Goal: Task Accomplishment & Management: Use online tool/utility

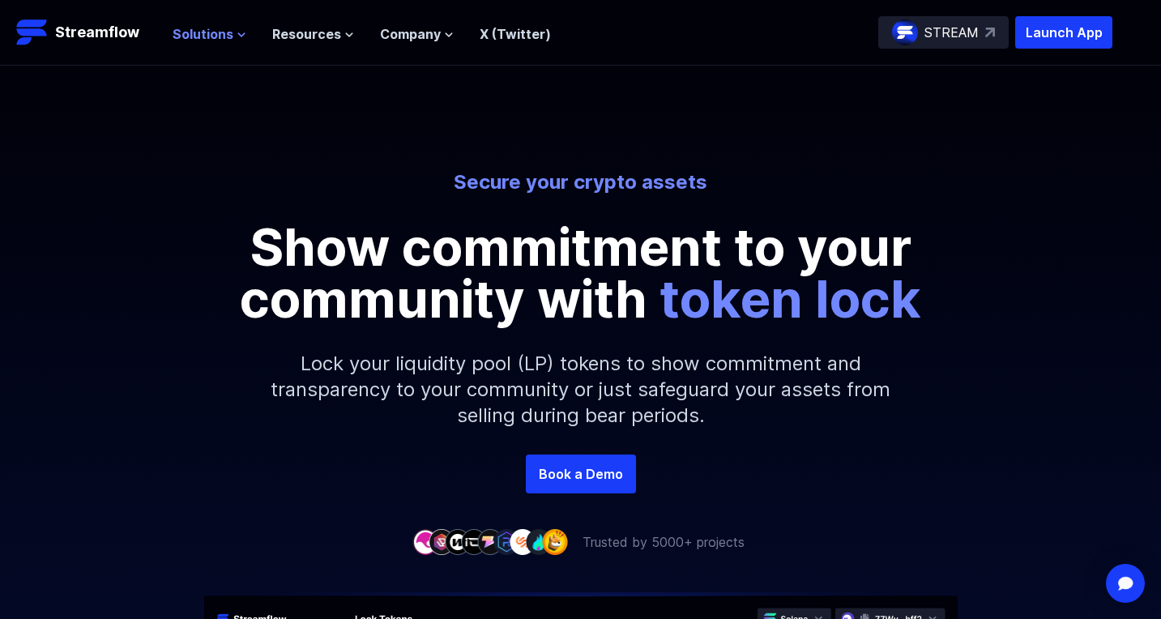
click at [216, 37] on span "Solutions" at bounding box center [203, 33] width 61 height 19
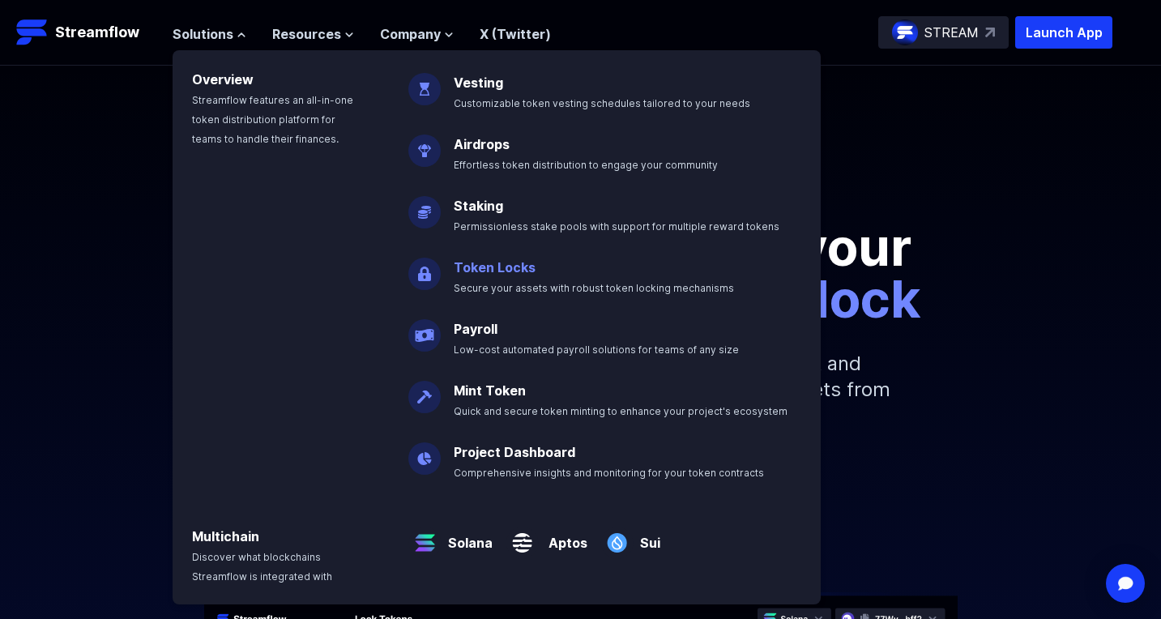
click at [492, 273] on link "Token Locks" at bounding box center [495, 267] width 82 height 16
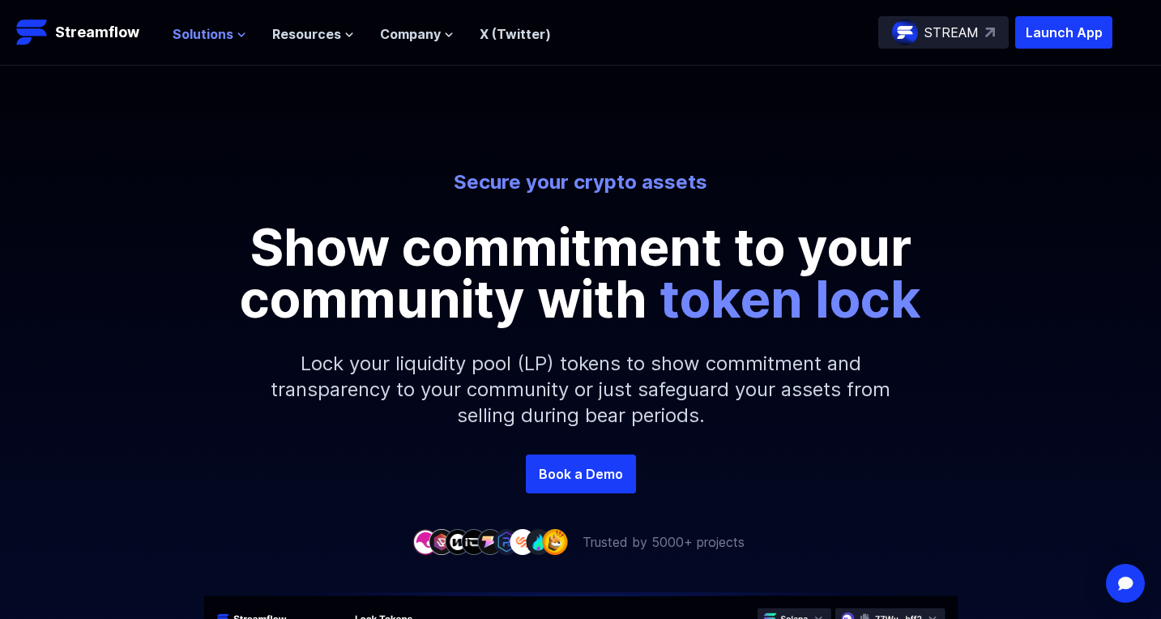
click at [232, 37] on button "Solutions" at bounding box center [210, 33] width 74 height 19
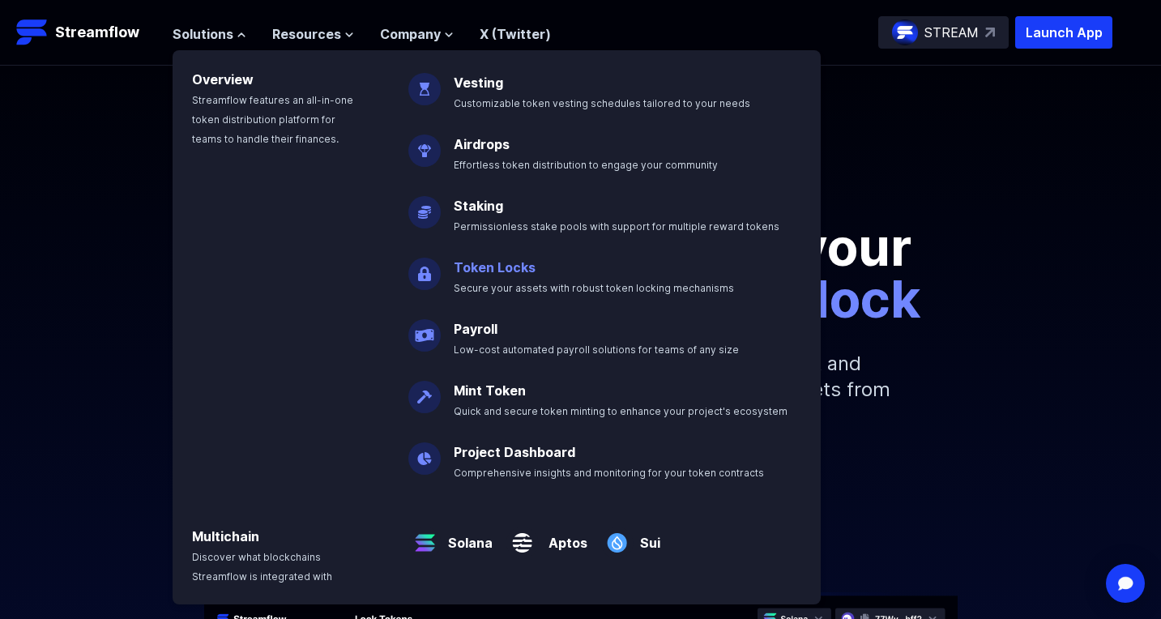
click at [528, 281] on p "Token Locks Secure your assets with robust token locking mechanisms" at bounding box center [605, 271] width 322 height 52
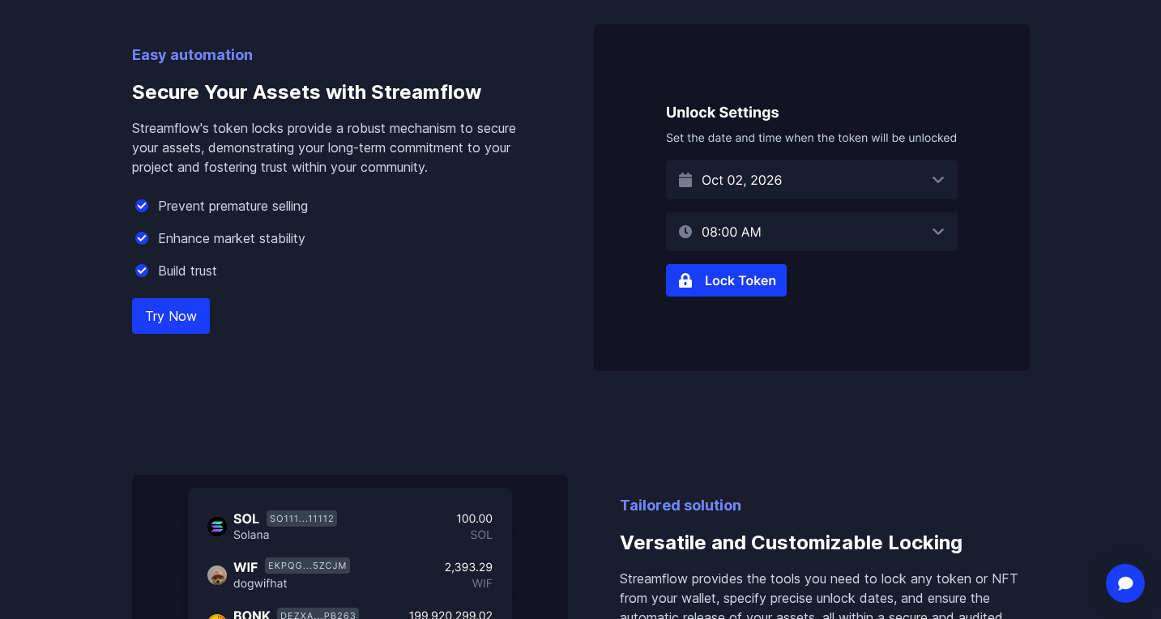
scroll to position [1077, 0]
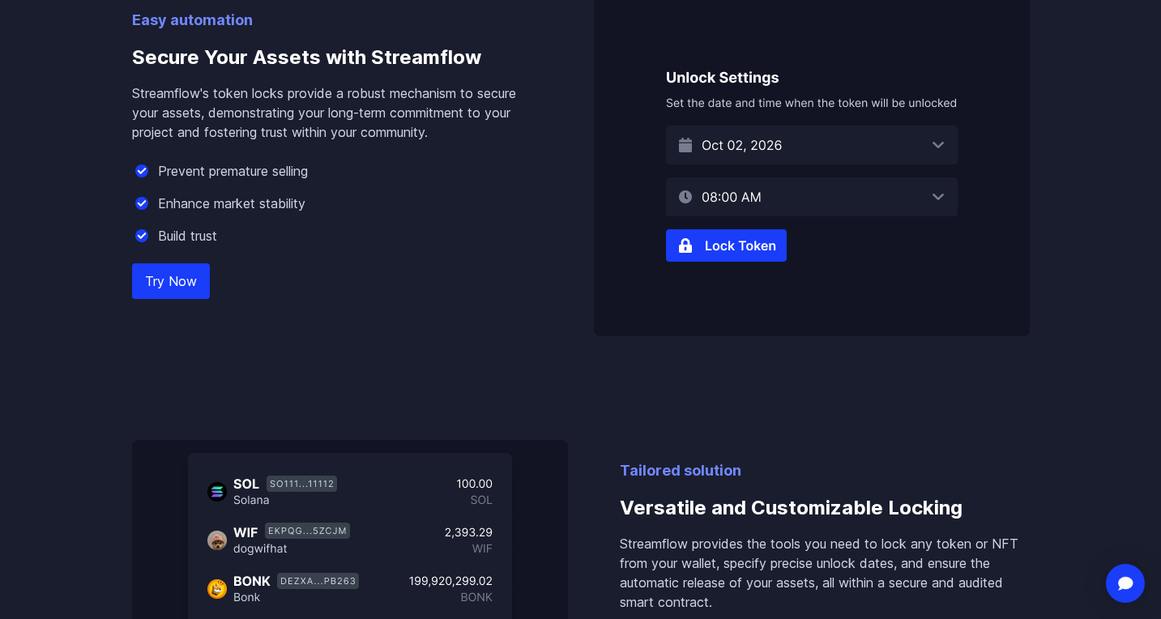
click at [753, 250] on img at bounding box center [812, 162] width 436 height 347
click at [756, 243] on img at bounding box center [812, 162] width 436 height 347
click at [756, 232] on img at bounding box center [812, 162] width 436 height 347
click at [172, 291] on link "Try Now" at bounding box center [171, 281] width 78 height 36
